Goal: Task Accomplishment & Management: Manage account settings

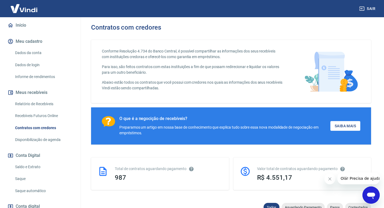
scroll to position [81, 0]
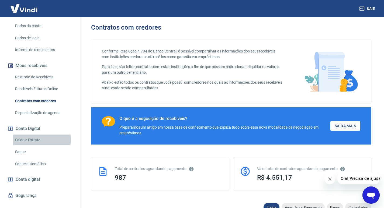
click at [37, 140] on link "Saldo e Extrato" at bounding box center [43, 140] width 61 height 11
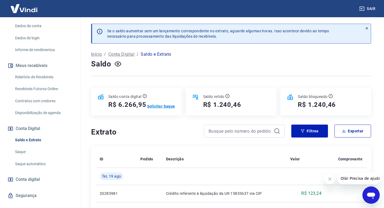
click at [159, 107] on p "Solicitar Saque" at bounding box center [161, 106] width 28 height 5
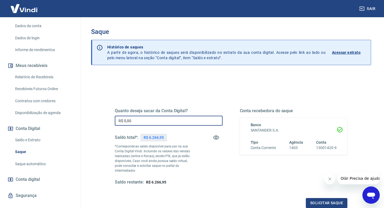
click at [157, 120] on input "R$ 0,00" at bounding box center [169, 121] width 108 height 10
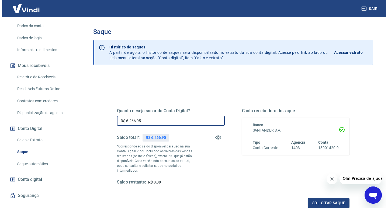
scroll to position [54, 0]
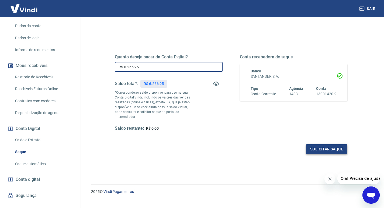
type input "R$ 6.266,95"
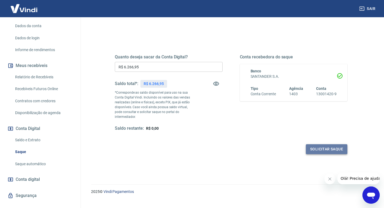
click at [326, 149] on button "Solicitar saque" at bounding box center [326, 149] width 41 height 10
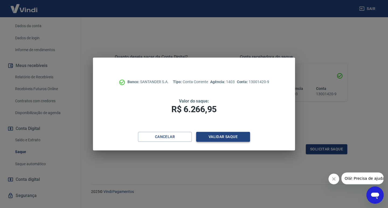
click at [220, 137] on button "Validar saque" at bounding box center [223, 137] width 54 height 10
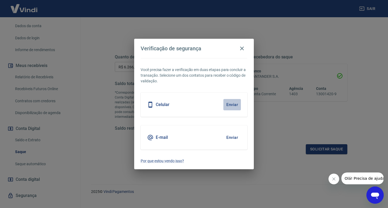
click at [233, 102] on button "Enviar" at bounding box center [232, 104] width 18 height 11
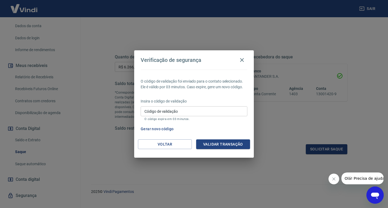
click at [221, 111] on input "Código de validação" at bounding box center [194, 111] width 107 height 10
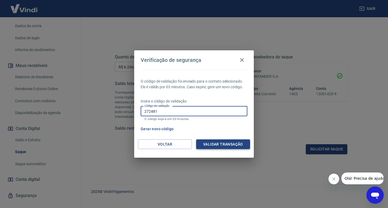
type input "272481"
click at [237, 144] on button "Validar transação" at bounding box center [223, 145] width 54 height 10
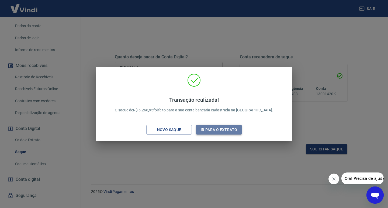
click at [223, 129] on button "Ir para o extrato" at bounding box center [219, 130] width 46 height 10
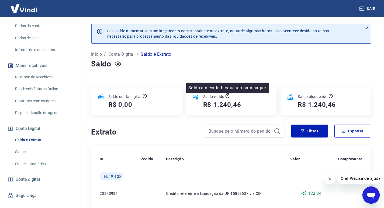
click at [227, 96] on icon at bounding box center [227, 96] width 4 height 4
